Goal: Task Accomplishment & Management: Manage account settings

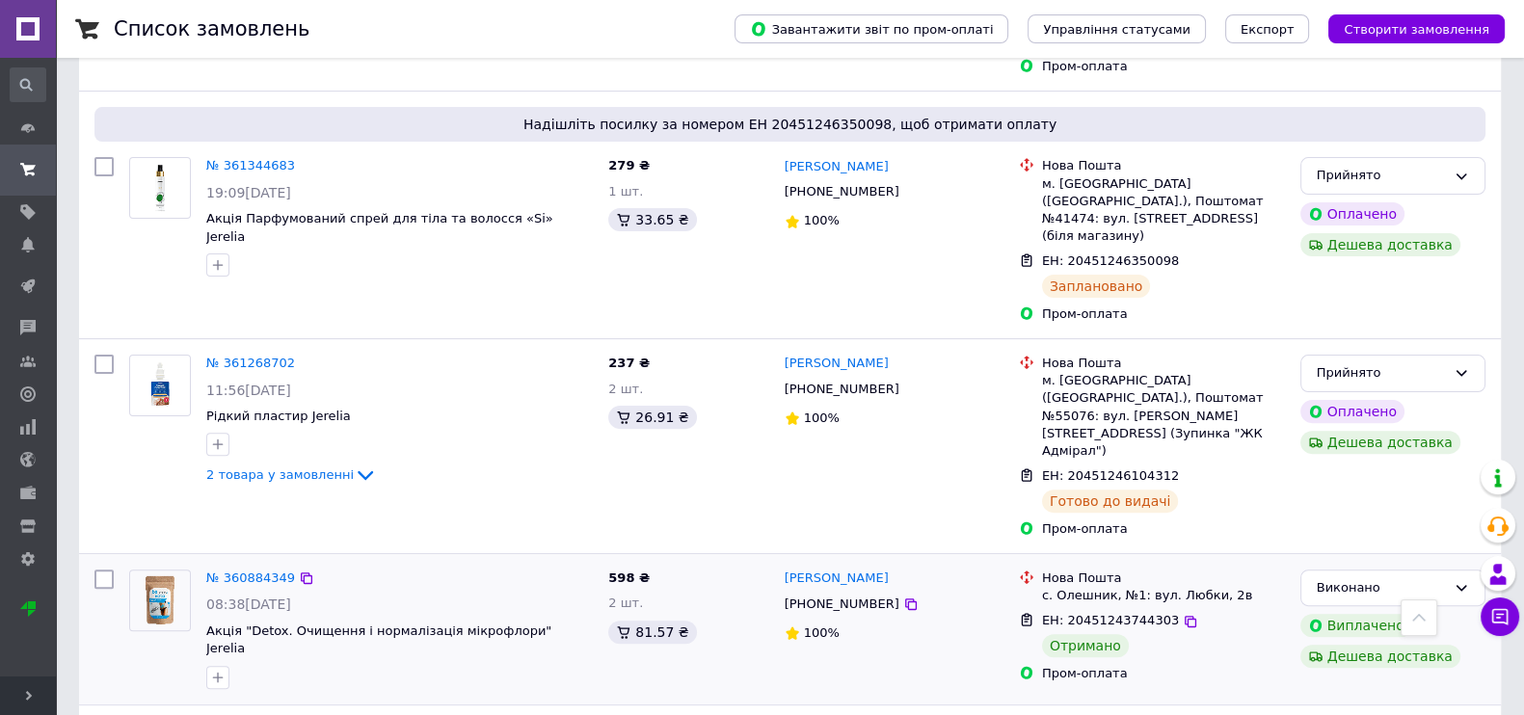
scroll to position [481, 0]
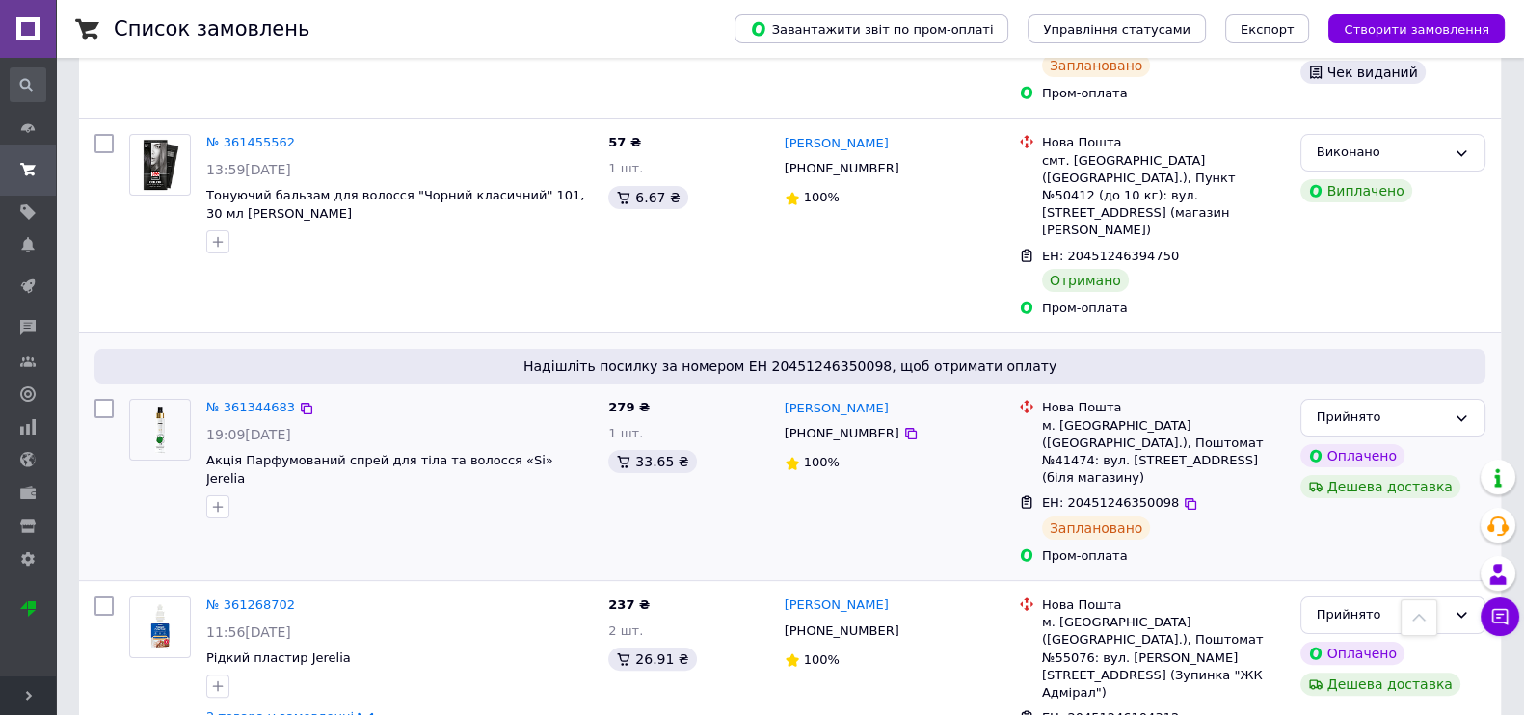
click at [105, 399] on input "checkbox" at bounding box center [103, 408] width 19 height 19
checkbox input "true"
drag, startPoint x: 230, startPoint y: 353, endPoint x: 270, endPoint y: 357, distance: 39.7
click at [230, 400] on link "№ 361344683" at bounding box center [250, 407] width 89 height 14
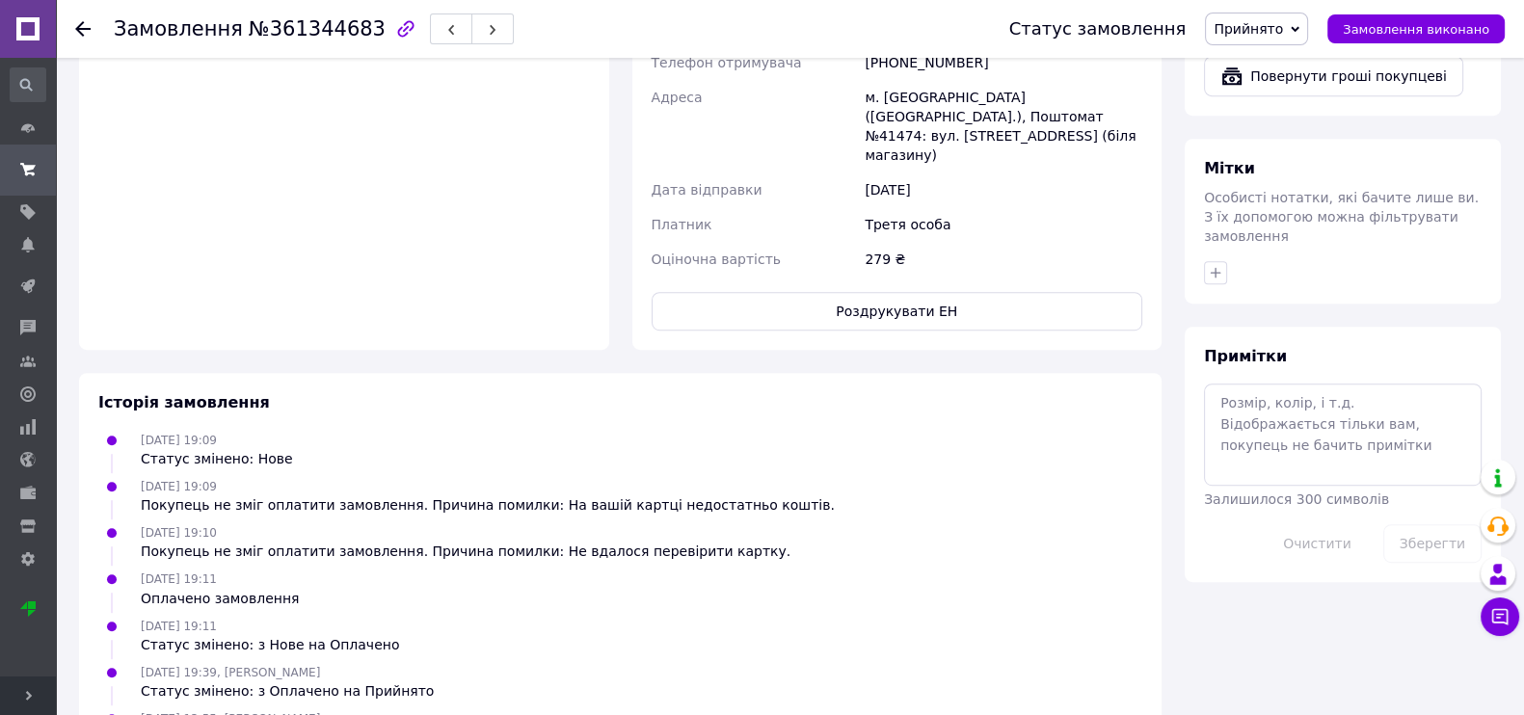
scroll to position [1403, 0]
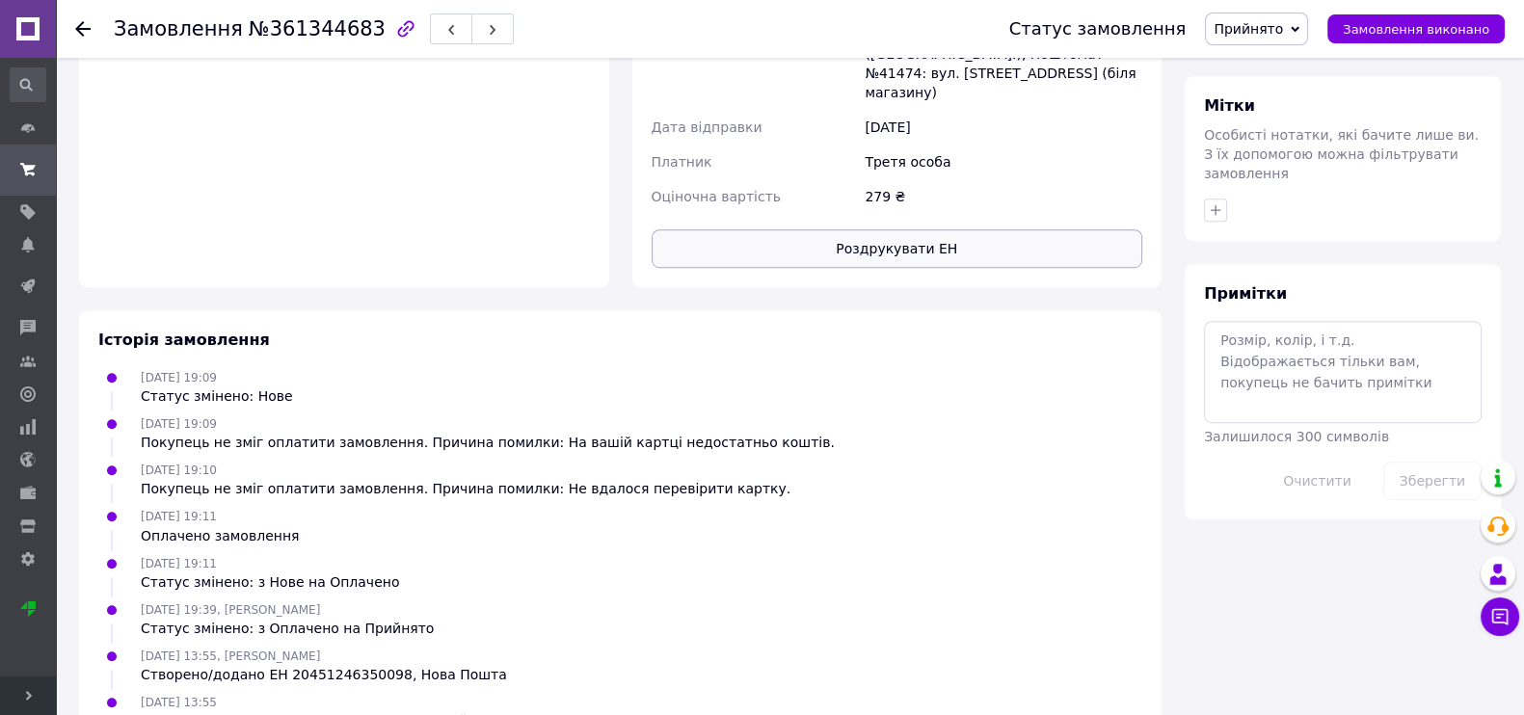
click at [894, 229] on button "Роздрукувати ЕН" at bounding box center [898, 248] width 492 height 39
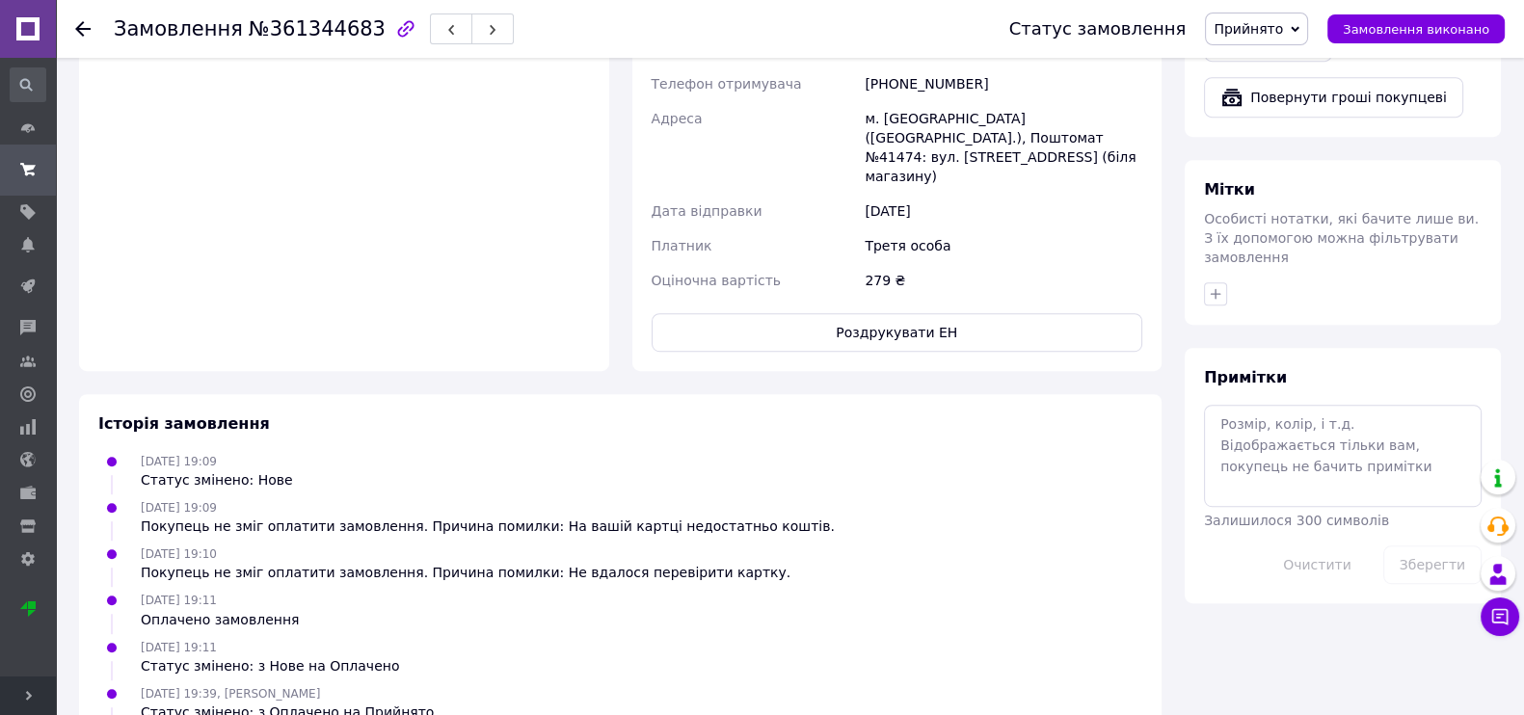
scroll to position [1282, 0]
